Goal: Transaction & Acquisition: Purchase product/service

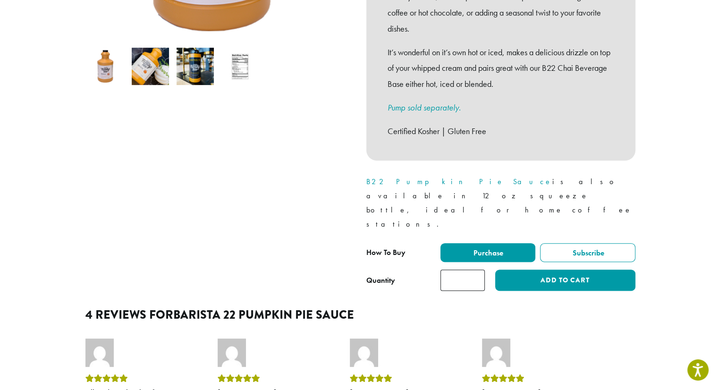
scroll to position [332, 0]
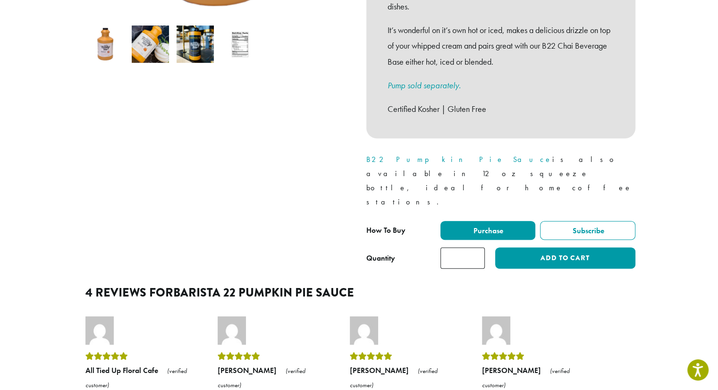
click at [478, 247] on input "*" at bounding box center [462, 257] width 44 height 21
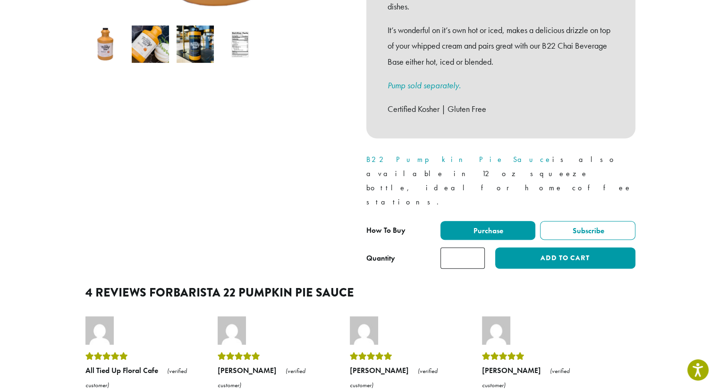
click at [478, 247] on input "*" at bounding box center [462, 257] width 44 height 21
type input "*"
click at [478, 247] on input "*" at bounding box center [462, 257] width 44 height 21
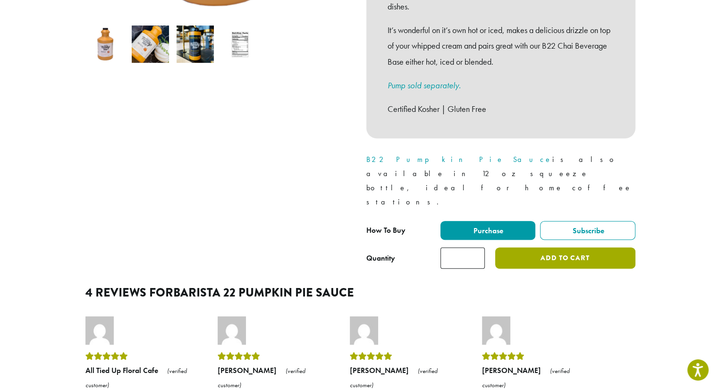
click at [531, 247] on button "Add to cart" at bounding box center [565, 257] width 140 height 21
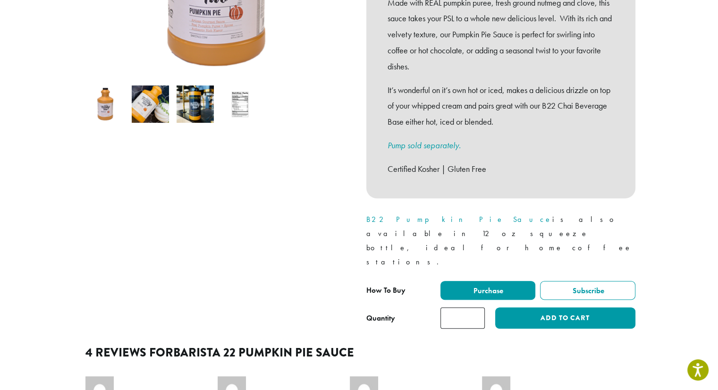
scroll to position [349, 0]
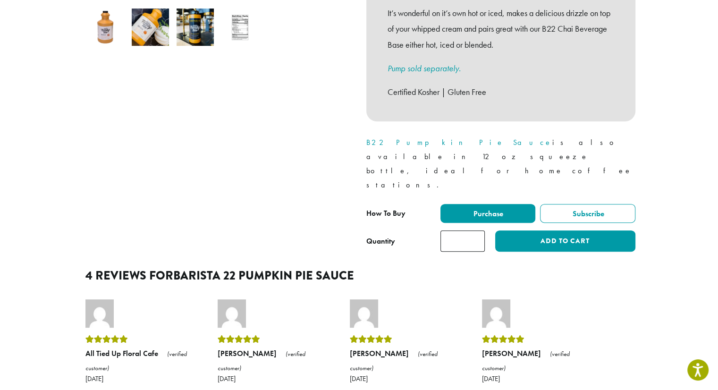
click at [472, 230] on input "*" at bounding box center [462, 240] width 44 height 21
click at [474, 230] on input "*" at bounding box center [462, 240] width 44 height 21
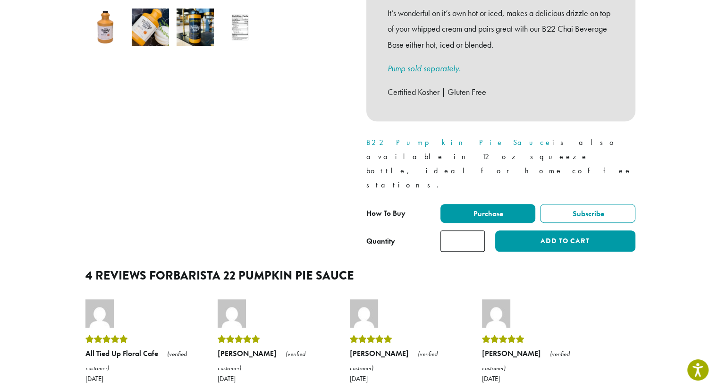
click at [474, 230] on input "*" at bounding box center [462, 240] width 44 height 21
type input "*"
click at [474, 230] on input "*" at bounding box center [462, 240] width 44 height 21
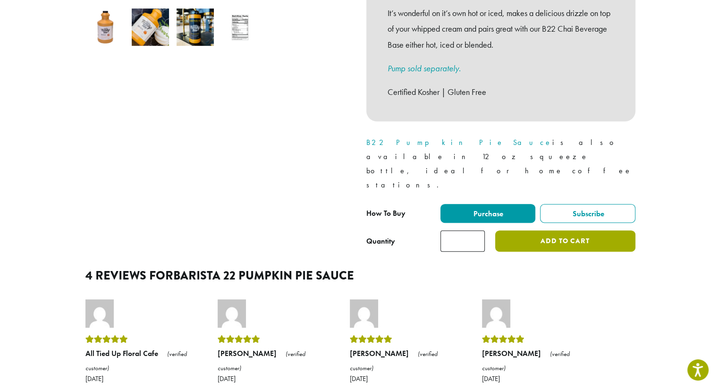
click at [518, 230] on button "Add to cart" at bounding box center [565, 240] width 140 height 21
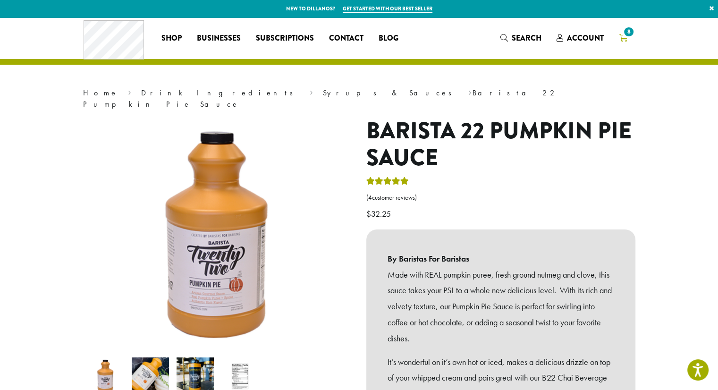
click at [625, 37] on span "8" at bounding box center [628, 31] width 13 height 13
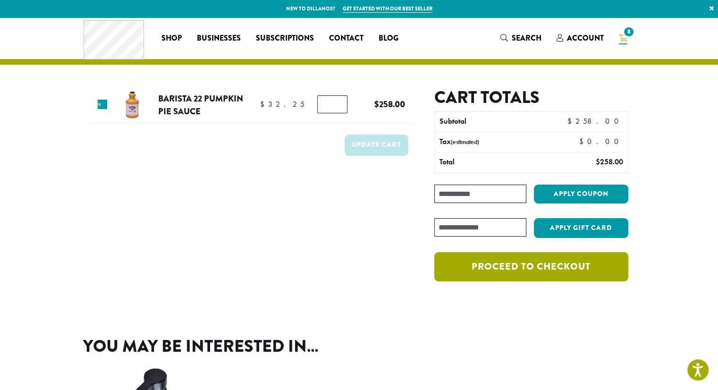
click at [489, 256] on link "Proceed to checkout" at bounding box center [530, 266] width 193 height 29
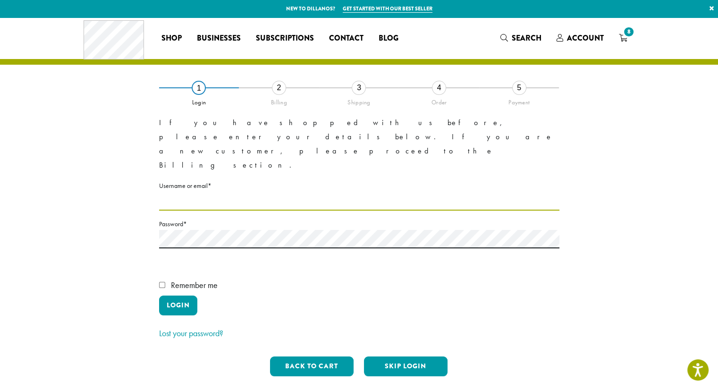
type input "**********"
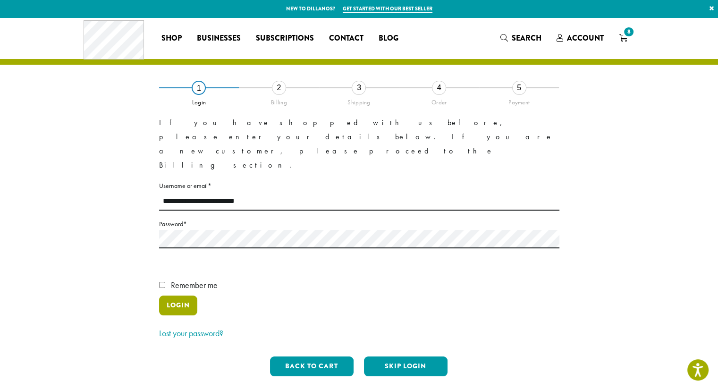
click at [177, 295] on button "Login" at bounding box center [178, 305] width 38 height 20
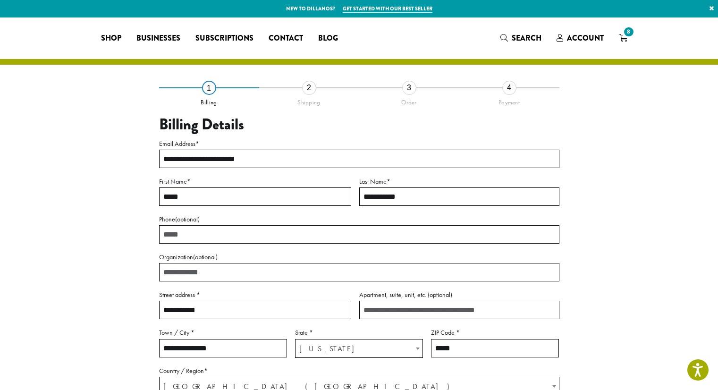
select select "**"
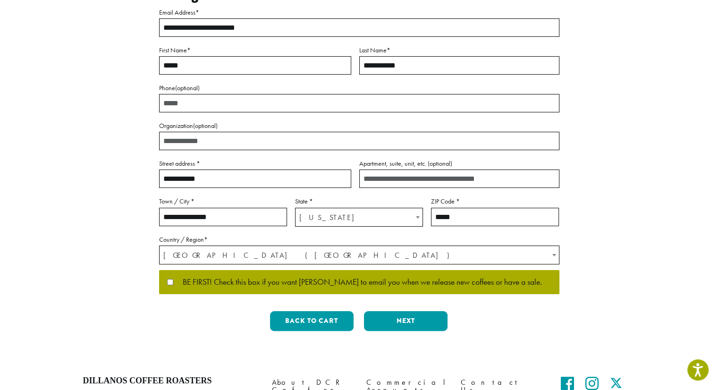
scroll to position [140, 0]
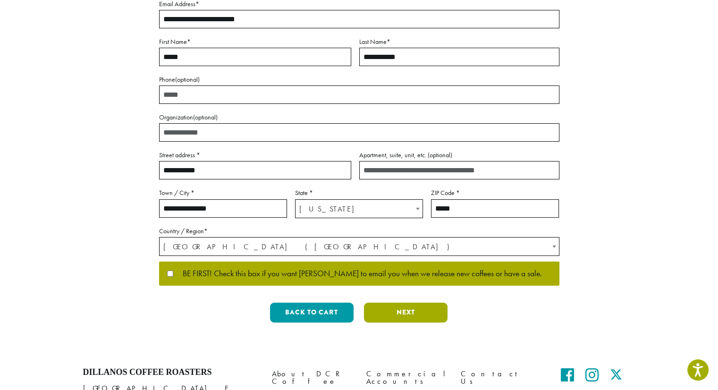
click at [377, 308] on button "Next" at bounding box center [406, 312] width 84 height 20
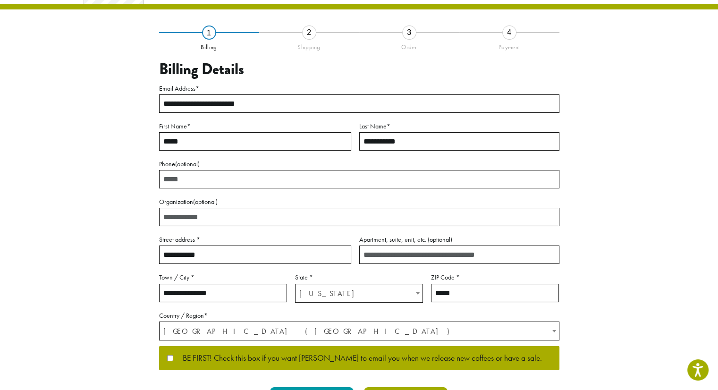
scroll to position [8, 0]
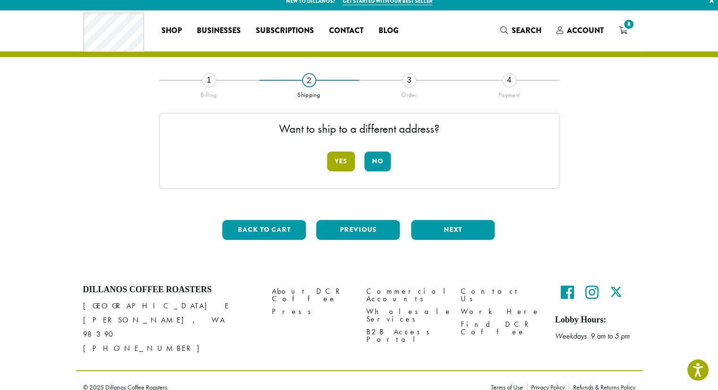
click at [345, 159] on button "Yes" at bounding box center [341, 161] width 28 height 20
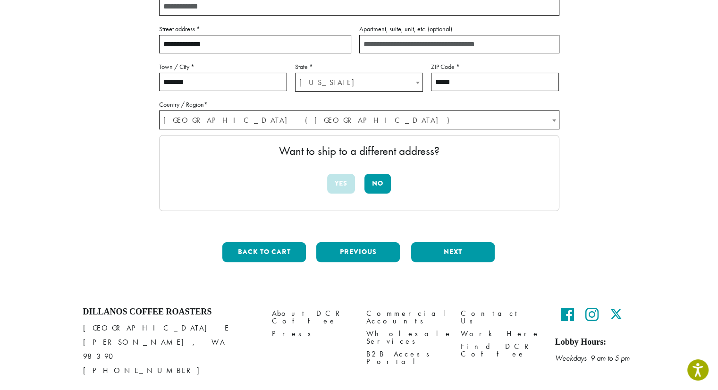
scroll to position [196, 0]
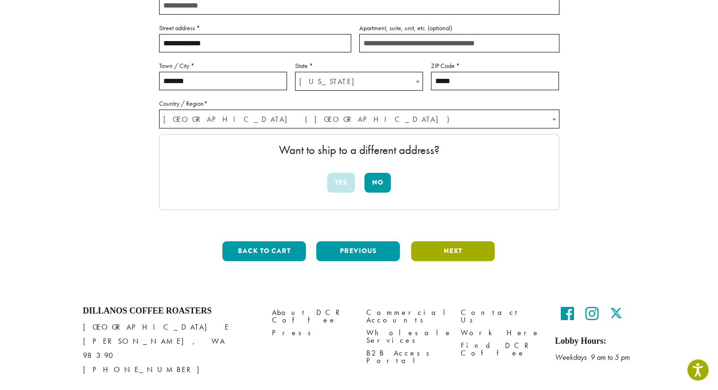
click at [436, 258] on button "Next" at bounding box center [453, 251] width 84 height 20
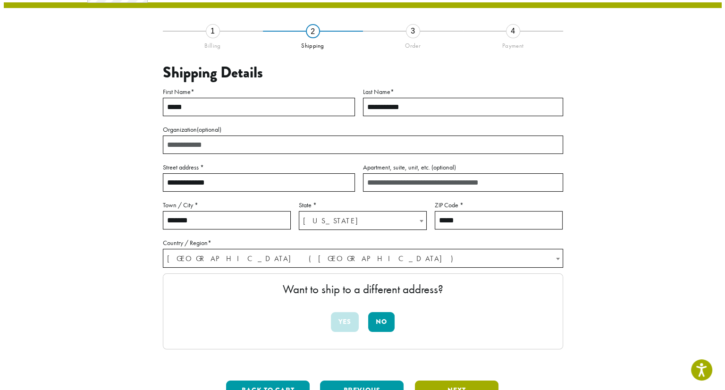
scroll to position [54, 0]
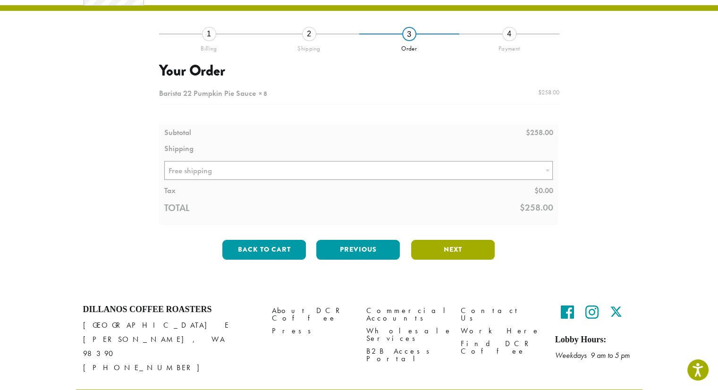
click at [440, 246] on button "Next" at bounding box center [453, 250] width 84 height 20
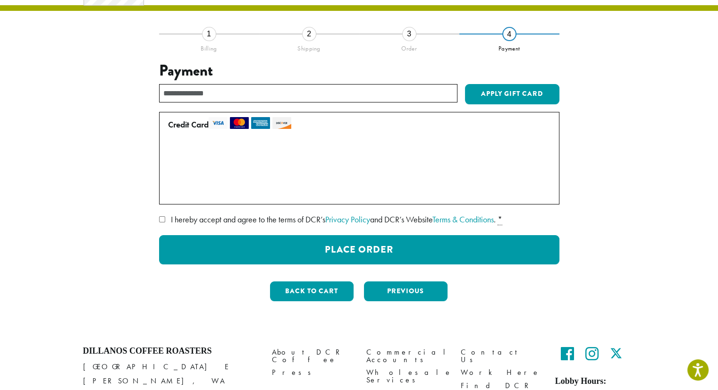
click at [168, 170] on label "• • • 3579 (expires 07/26)" at bounding box center [357, 171] width 378 height 15
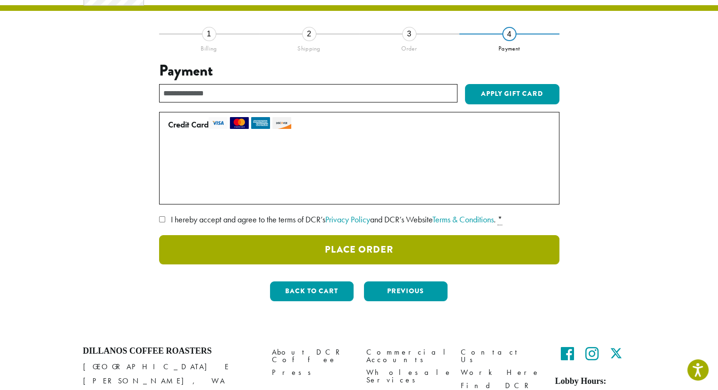
click at [269, 251] on button "Place Order" at bounding box center [359, 249] width 400 height 29
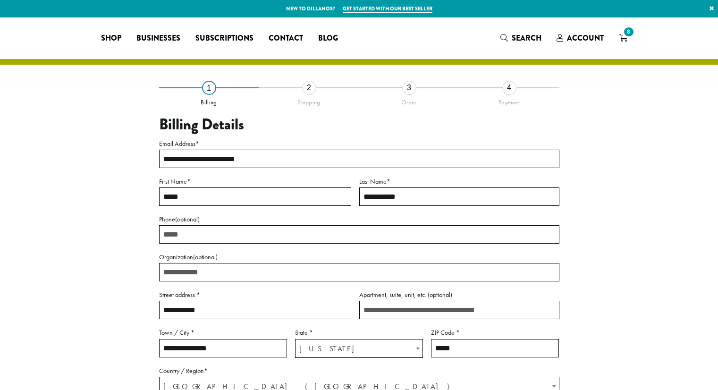
select select "**"
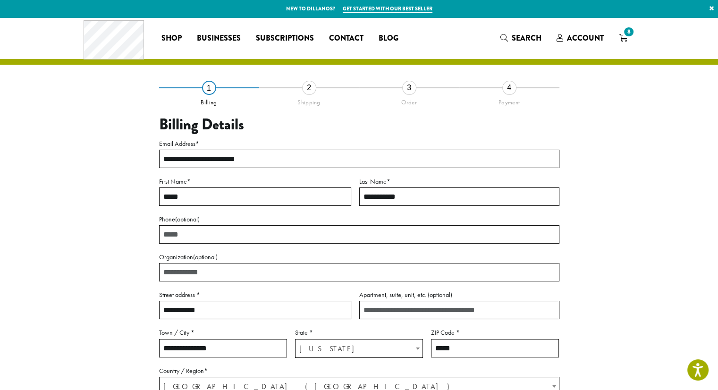
scroll to position [223, 0]
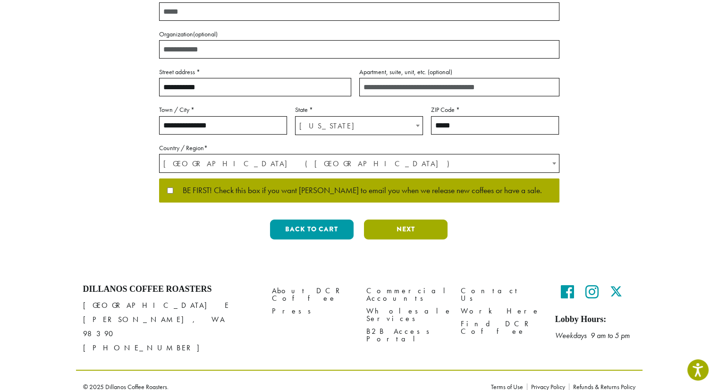
click at [419, 232] on button "Next" at bounding box center [406, 229] width 84 height 20
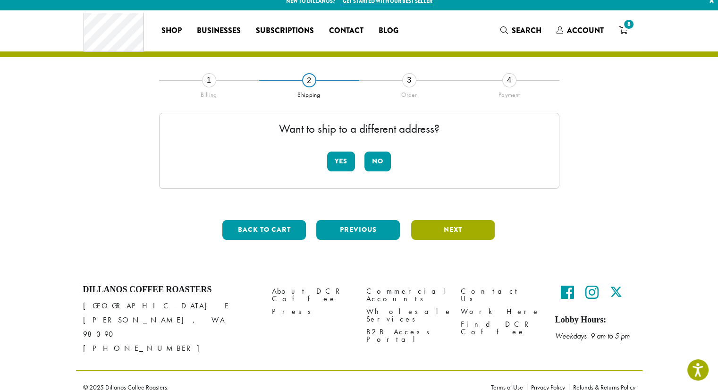
click at [419, 232] on button "Next" at bounding box center [453, 230] width 84 height 20
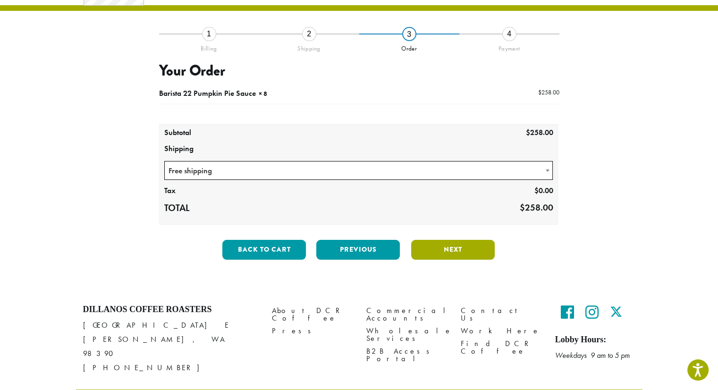
click at [444, 252] on button "Next" at bounding box center [453, 250] width 84 height 20
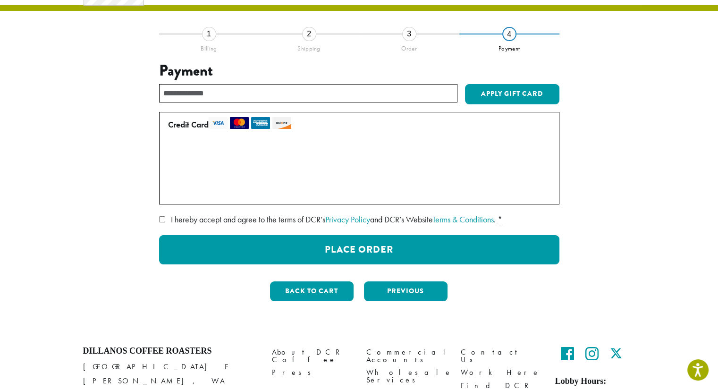
click at [168, 167] on label "• • • 3579 (expires 07/26)" at bounding box center [357, 171] width 378 height 15
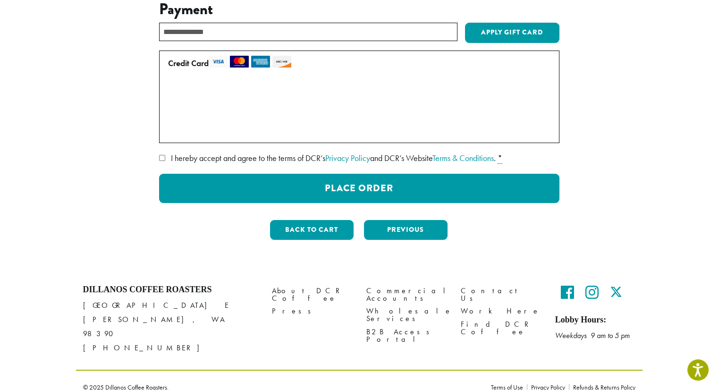
scroll to position [0, 0]
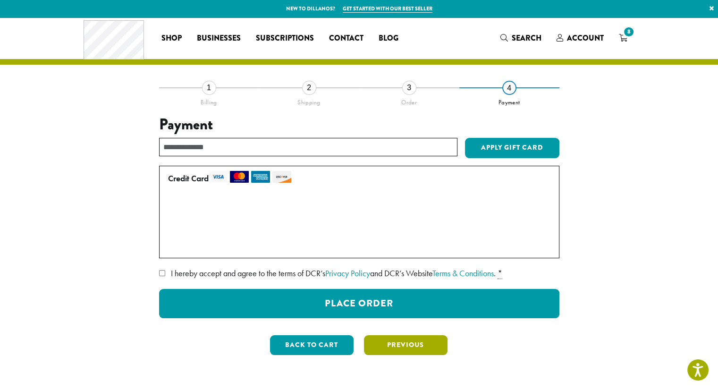
click at [373, 346] on button "Previous" at bounding box center [406, 345] width 84 height 20
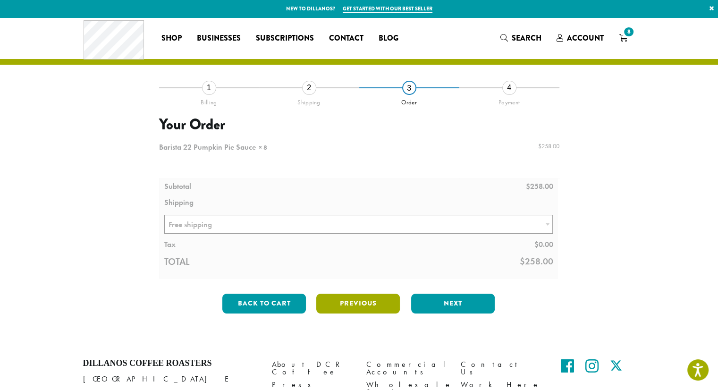
click at [345, 303] on button "Previous" at bounding box center [358, 303] width 84 height 20
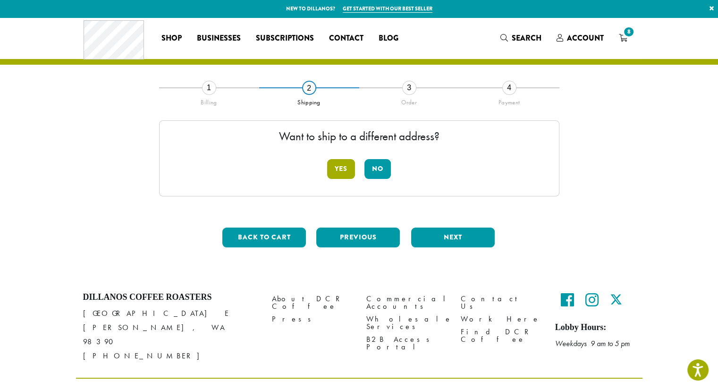
click at [341, 175] on button "Yes" at bounding box center [341, 169] width 28 height 20
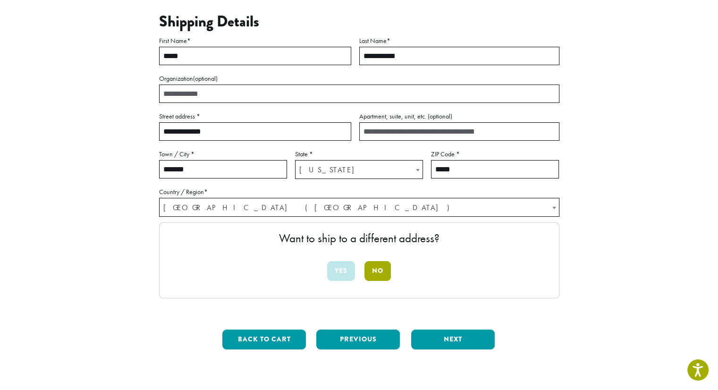
click at [379, 267] on button "No" at bounding box center [377, 271] width 26 height 20
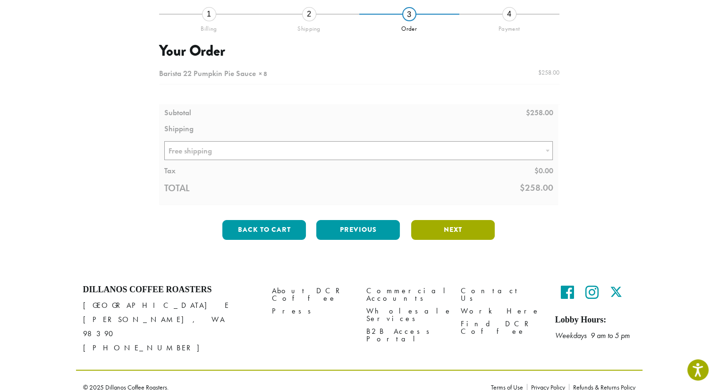
click at [456, 221] on button "Next" at bounding box center [453, 230] width 84 height 20
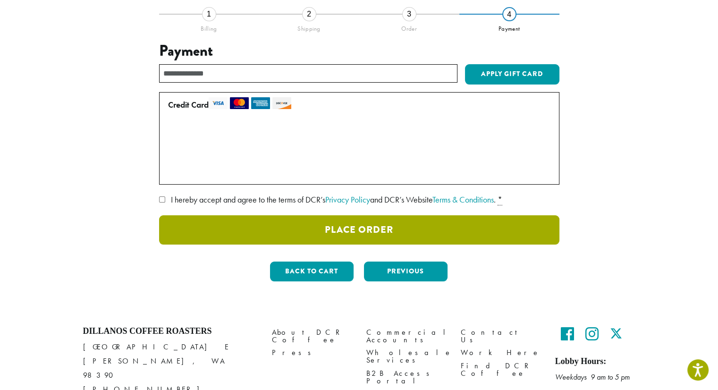
click at [368, 225] on button "Place Order" at bounding box center [359, 229] width 400 height 29
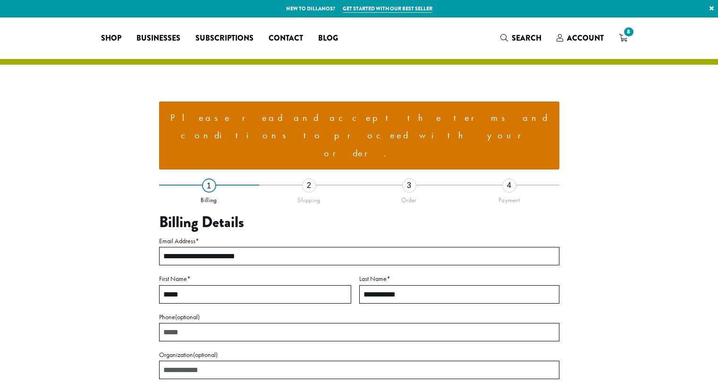
select select "**"
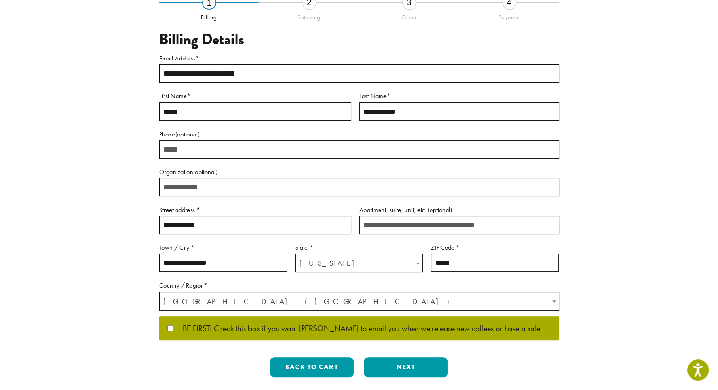
scroll to position [285, 0]
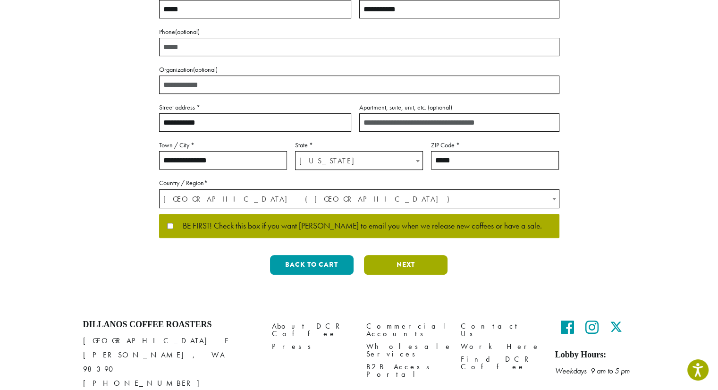
click at [392, 255] on button "Next" at bounding box center [406, 265] width 84 height 20
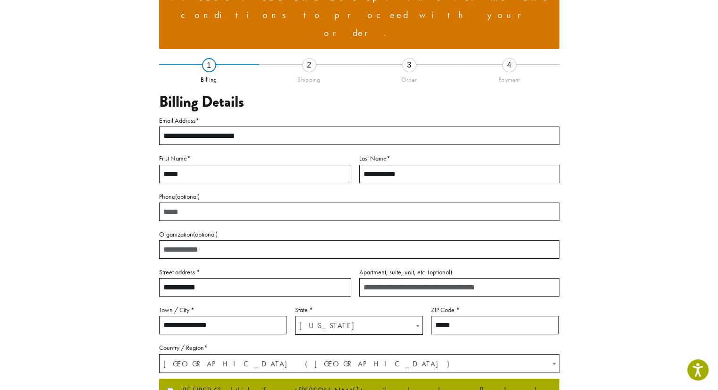
scroll to position [70, 0]
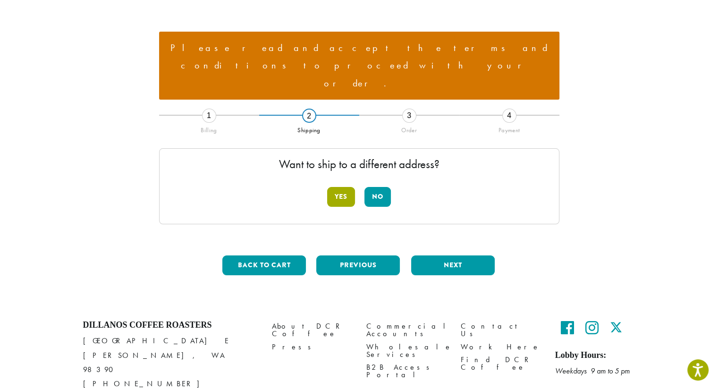
click at [351, 187] on button "Yes" at bounding box center [341, 197] width 28 height 20
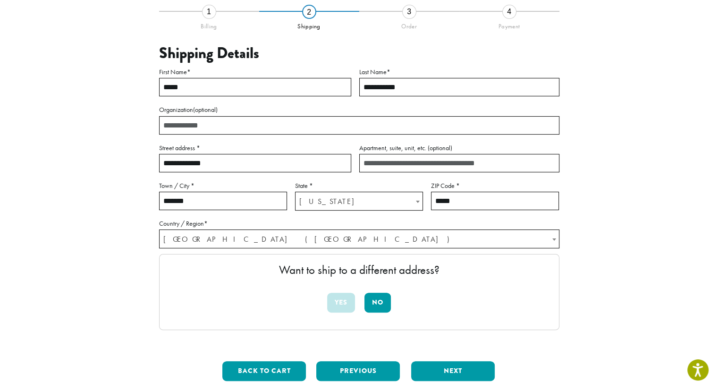
scroll to position [174, 0]
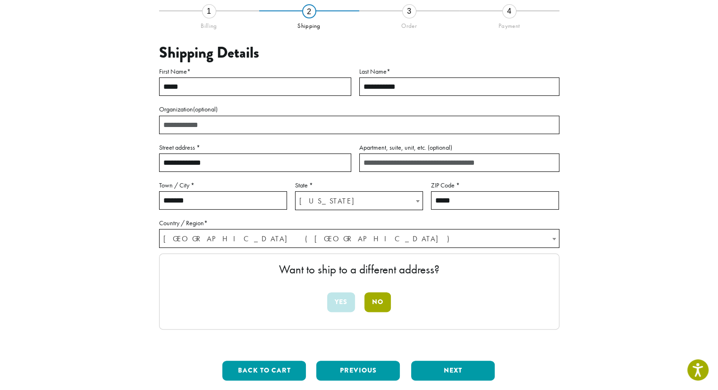
click at [380, 292] on button "No" at bounding box center [377, 302] width 26 height 20
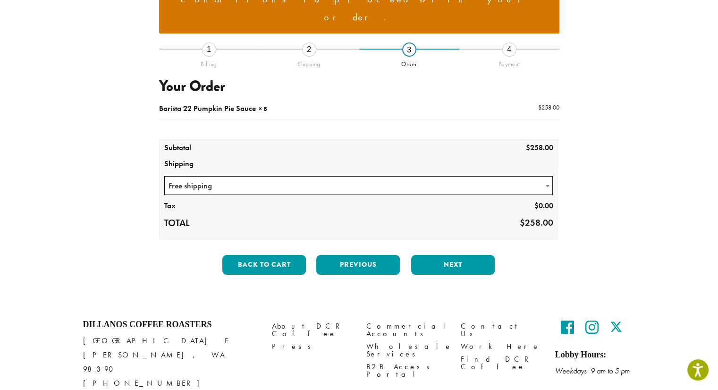
click at [385, 176] on span "Free shipping" at bounding box center [359, 185] width 388 height 18
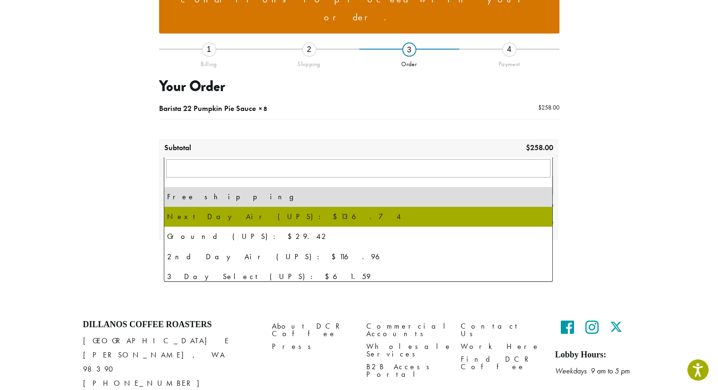
click at [118, 225] on div "**********" at bounding box center [359, 116] width 538 height 331
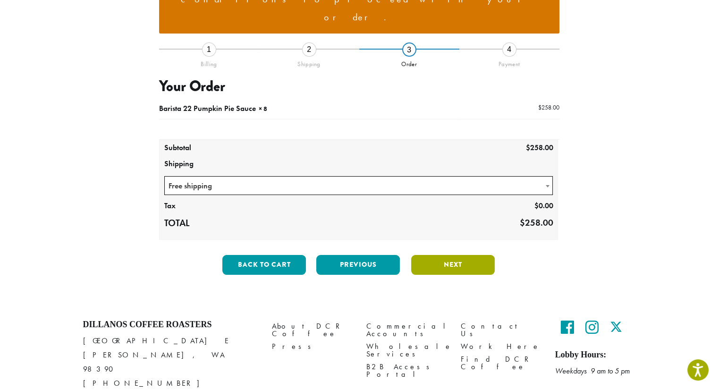
click at [444, 255] on button "Next" at bounding box center [453, 265] width 84 height 20
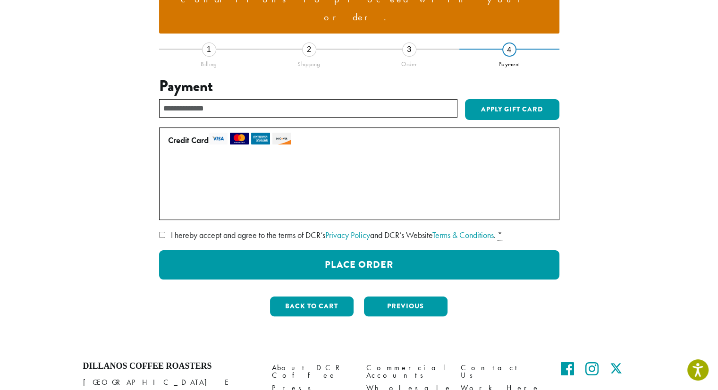
click at [172, 180] on label "• • • 3579 (expires 07/26)" at bounding box center [357, 187] width 378 height 15
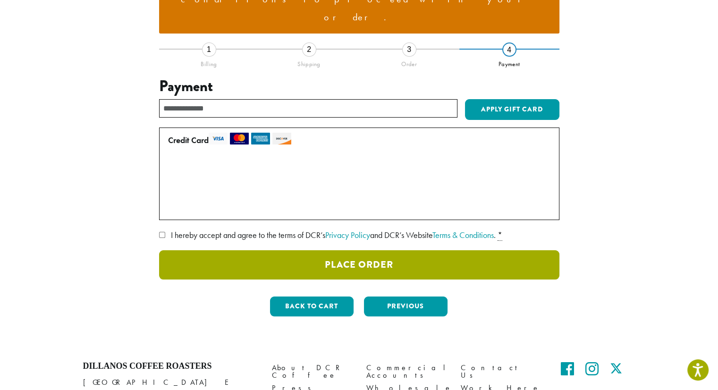
click at [332, 250] on button "Place Order" at bounding box center [359, 264] width 400 height 29
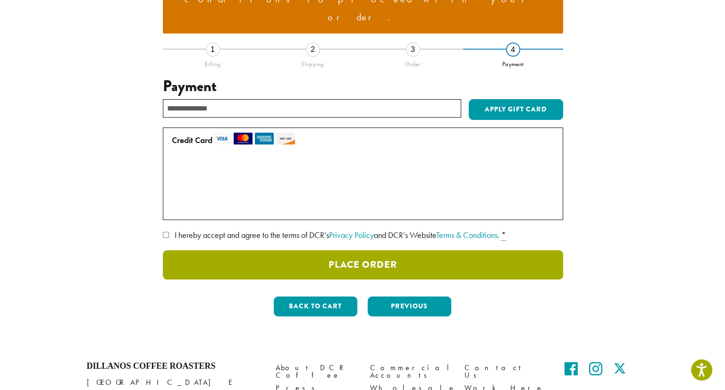
scroll to position [115, 0]
